Goal: Task Accomplishment & Management: Manage account settings

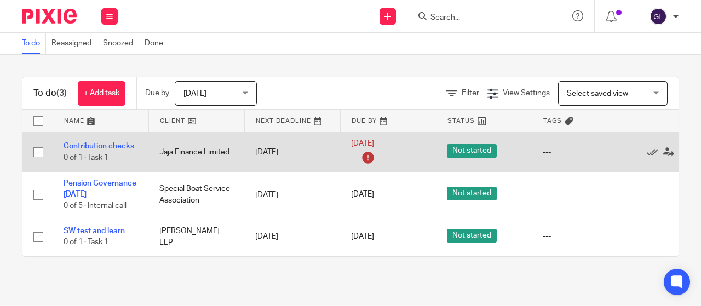
click at [106, 142] on link "Contribution checks" at bounding box center [99, 146] width 71 height 8
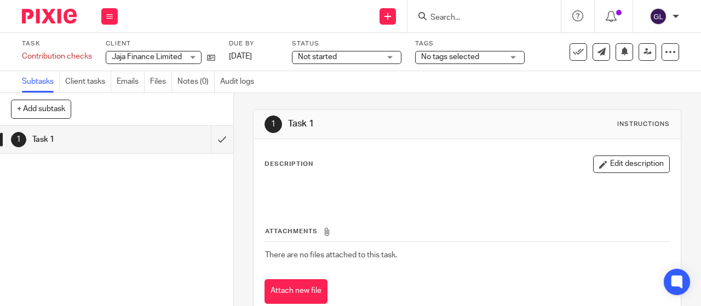
click at [354, 54] on span "Not started" at bounding box center [339, 58] width 82 height 12
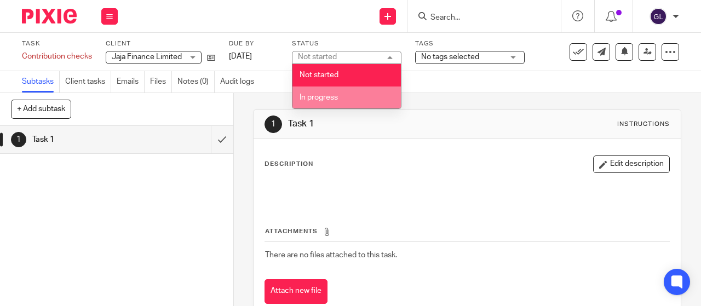
click at [334, 95] on span "In progress" at bounding box center [319, 98] width 38 height 8
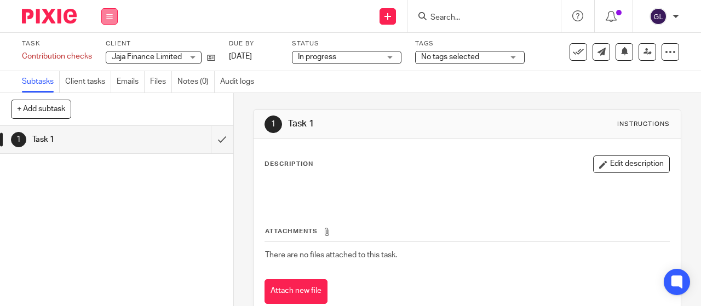
click at [107, 15] on icon at bounding box center [109, 16] width 7 height 7
click at [105, 51] on link "Work" at bounding box center [104, 51] width 19 height 8
